Goal: Task Accomplishment & Management: Complete application form

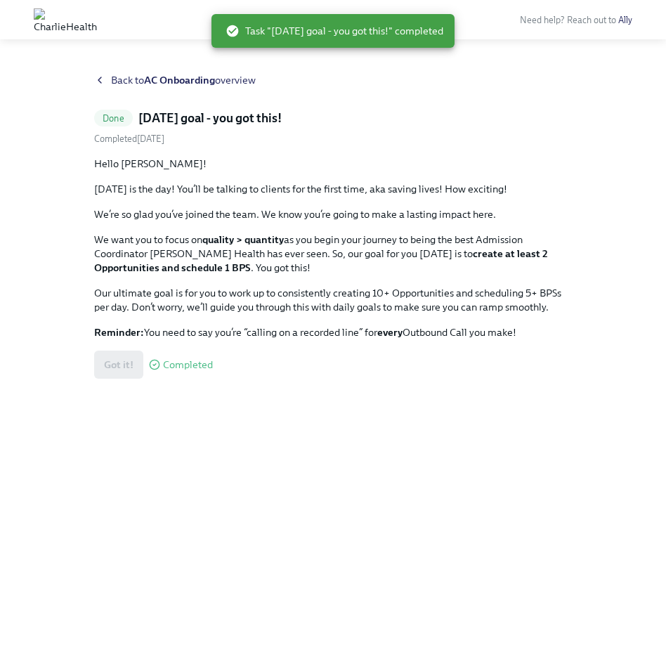
click at [117, 372] on div "Got it! Completed" at bounding box center [153, 365] width 119 height 28
click at [174, 80] on strong "AC Onboarding" at bounding box center [179, 80] width 71 height 13
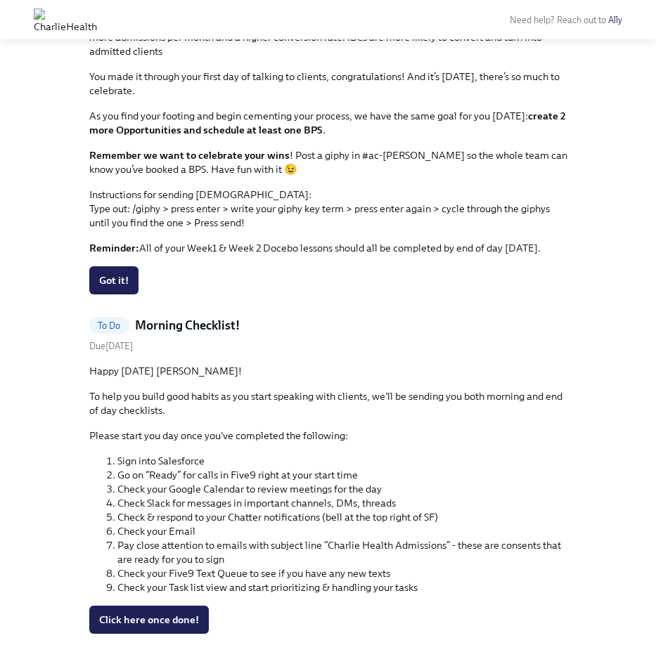
scroll to position [1572, 0]
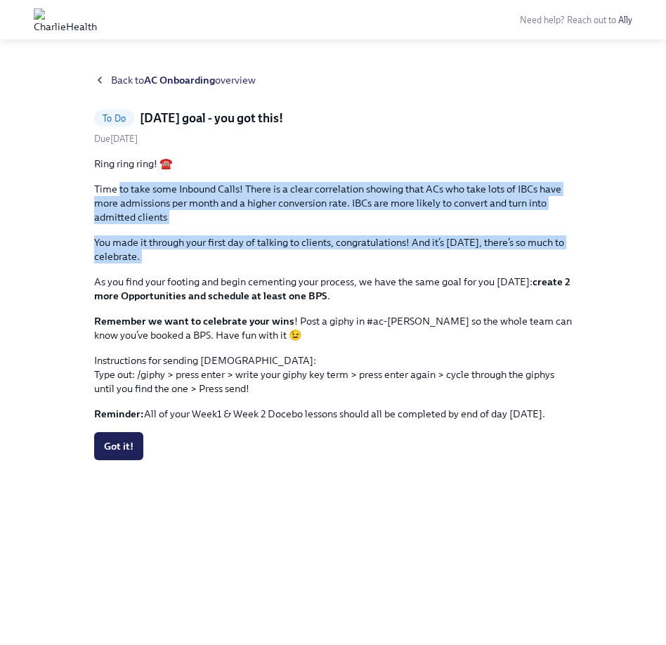
drag, startPoint x: 119, startPoint y: 190, endPoint x: 359, endPoint y: 270, distance: 252.6
click at [359, 270] on div "Ring ring ring! ☎️ Time to take some Inbound Calls! There is a clear correlatio…" at bounding box center [333, 289] width 478 height 264
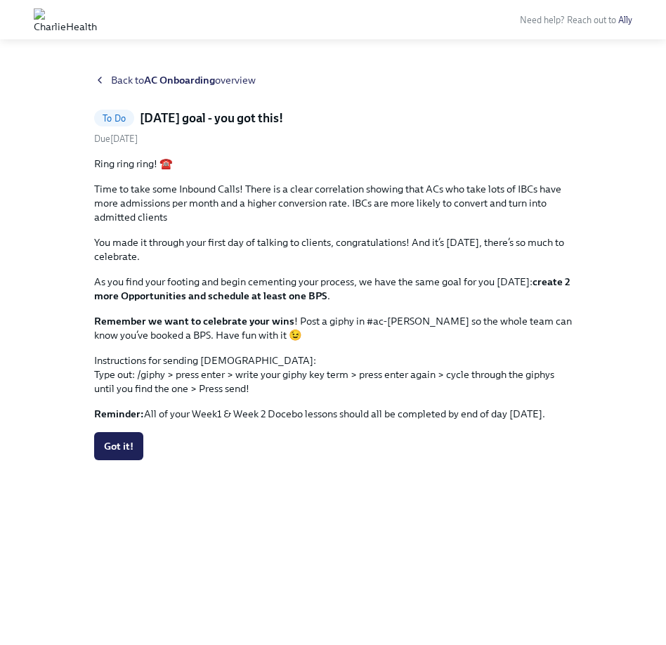
click at [346, 311] on div "Ring ring ring! ☎️ Time to take some Inbound Calls! There is a clear correlatio…" at bounding box center [333, 289] width 478 height 264
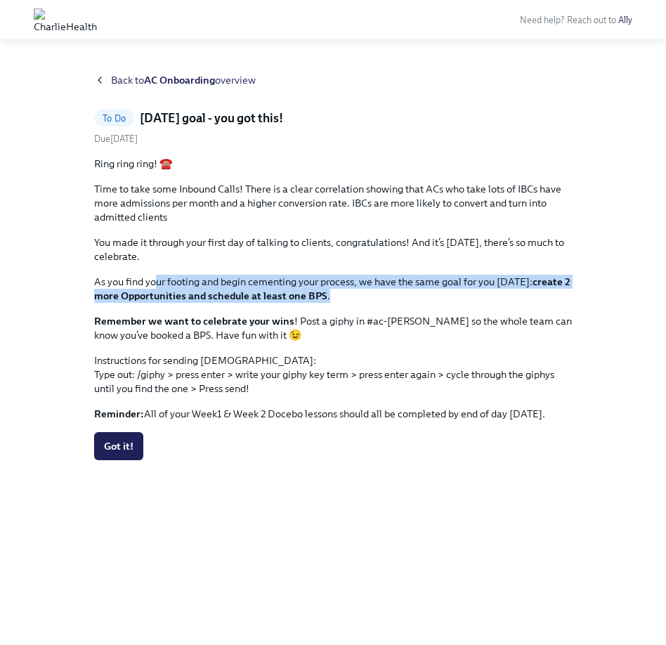
drag, startPoint x: 158, startPoint y: 282, endPoint x: 343, endPoint y: 299, distance: 185.6
click at [343, 299] on p "As you find your footing and begin cementing your process, we have the same goa…" at bounding box center [333, 289] width 478 height 28
click at [101, 77] on icon at bounding box center [99, 80] width 3 height 6
